Goal: Information Seeking & Learning: Learn about a topic

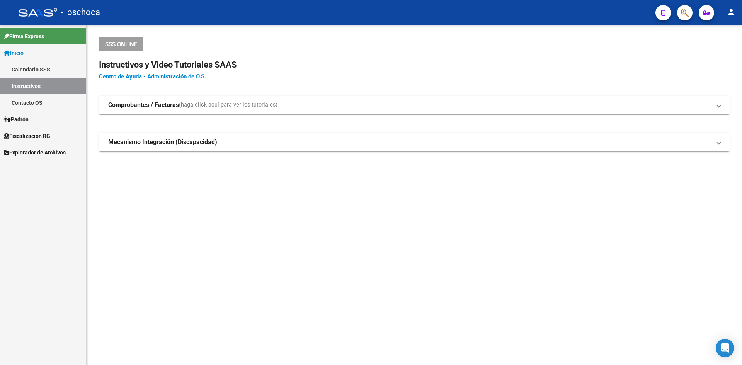
click at [39, 139] on span "Fiscalización RG" at bounding box center [27, 136] width 46 height 8
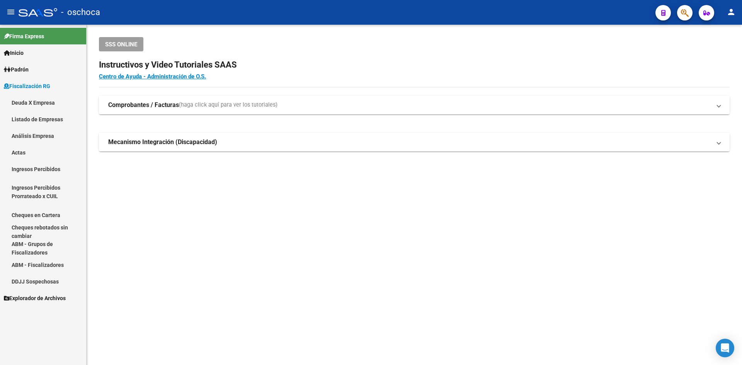
click at [50, 193] on link "Ingresos Percibidos Prorrateado x CUIL" at bounding box center [43, 191] width 86 height 29
drag, startPoint x: 50, startPoint y: 193, endPoint x: 50, endPoint y: 189, distance: 4.2
click at [50, 192] on link "Ingresos Percibidos Prorrateado x CUIL" at bounding box center [43, 191] width 86 height 29
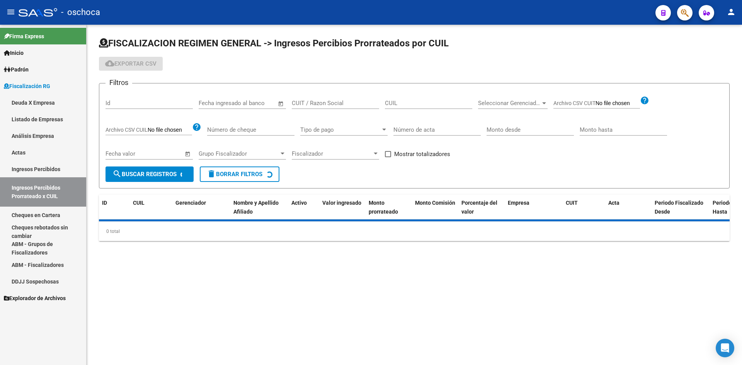
click at [47, 134] on link "Análisis Empresa" at bounding box center [43, 135] width 86 height 17
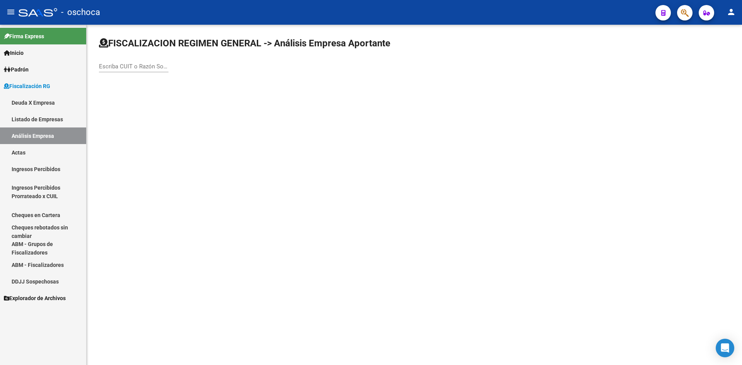
click at [124, 62] on div "Escriba CUIT o Razón Social para buscar" at bounding box center [134, 64] width 70 height 17
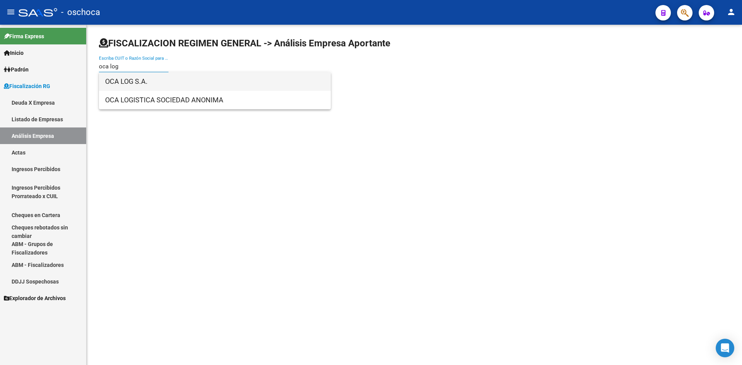
type input "oca log"
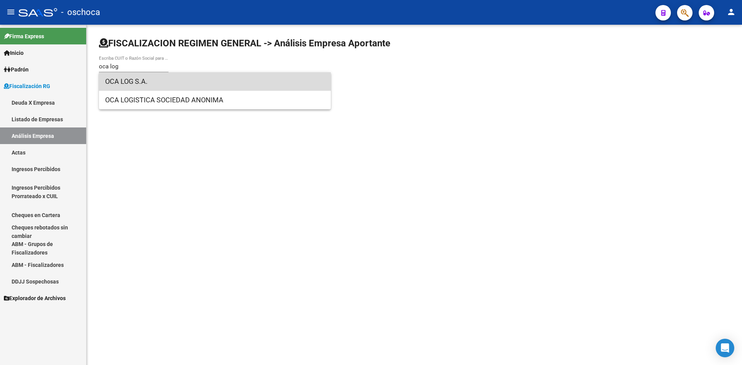
click at [165, 83] on span "OCA LOG S.A." at bounding box center [214, 81] width 219 height 19
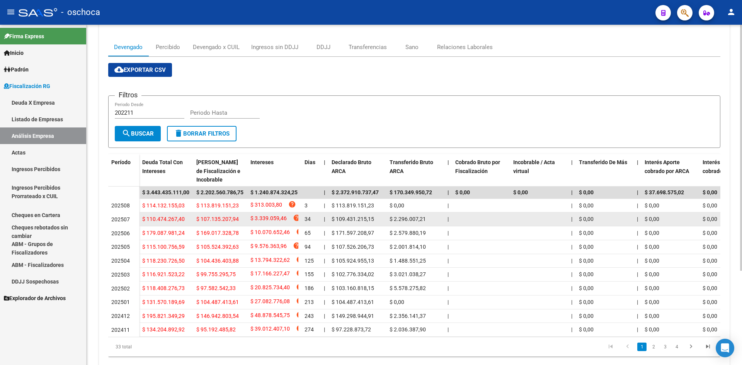
scroll to position [116, 0]
